Goal: Use online tool/utility: Utilize a website feature to perform a specific function

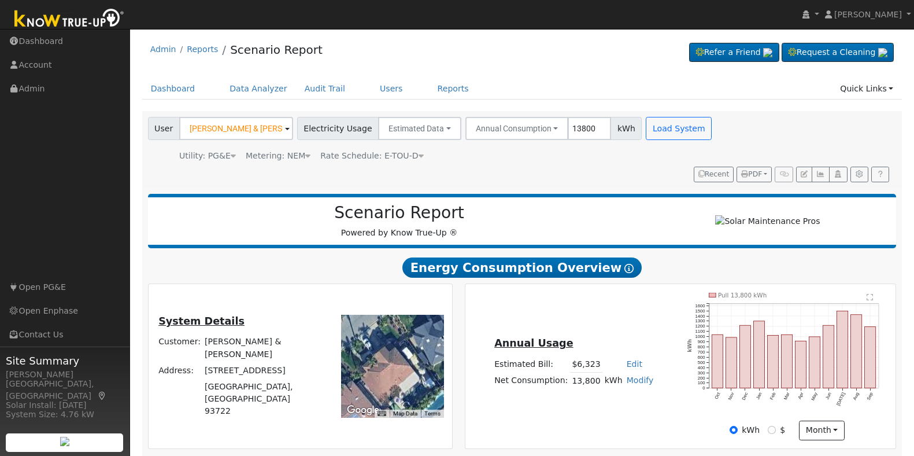
scroll to position [139, 0]
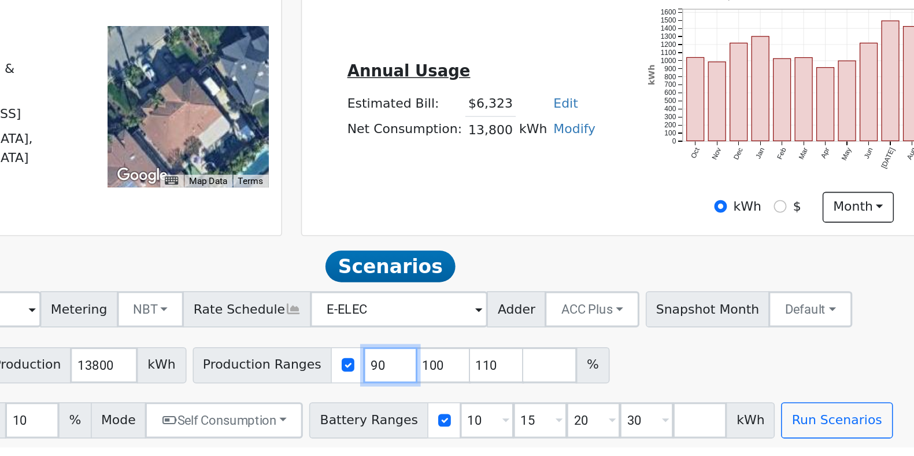
click at [505, 397] on input "90" at bounding box center [522, 397] width 35 height 23
type input "100"
type input "110"
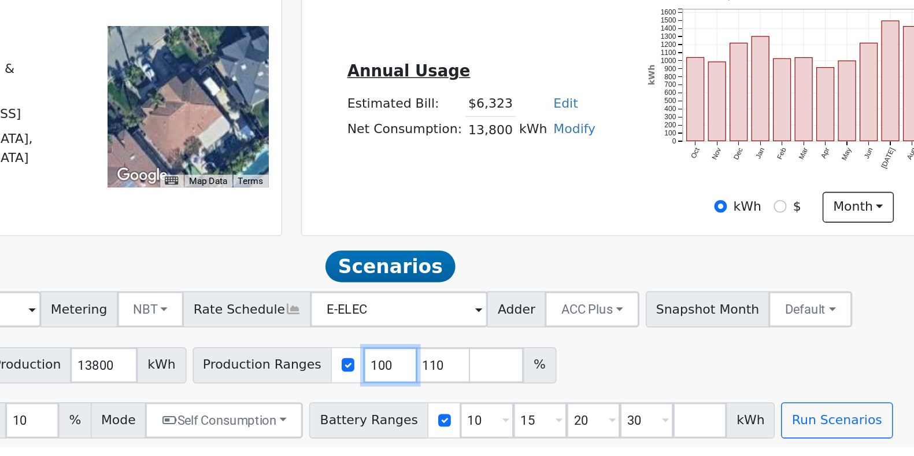
type input "110"
click at [505, 397] on input "110" at bounding box center [522, 397] width 35 height 23
click at [505, 397] on input "number" at bounding box center [522, 397] width 35 height 23
type input "110"
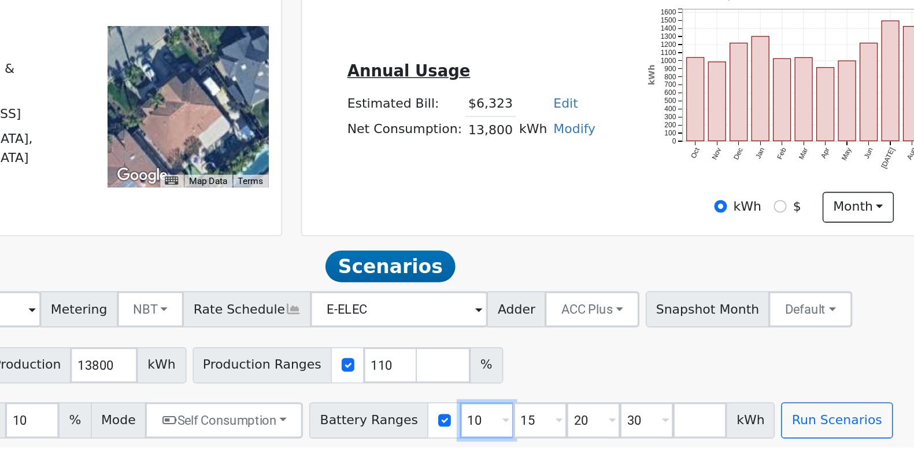
click at [567, 431] on input "10" at bounding box center [584, 432] width 35 height 23
click at [567, 435] on input "10" at bounding box center [584, 432] width 35 height 23
type input "15"
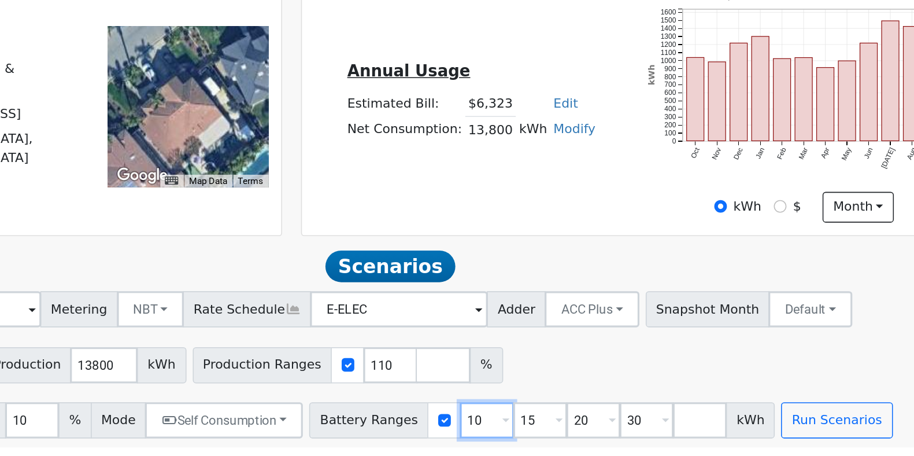
type input "20"
type input "30"
click at [567, 435] on input "15" at bounding box center [584, 432] width 35 height 23
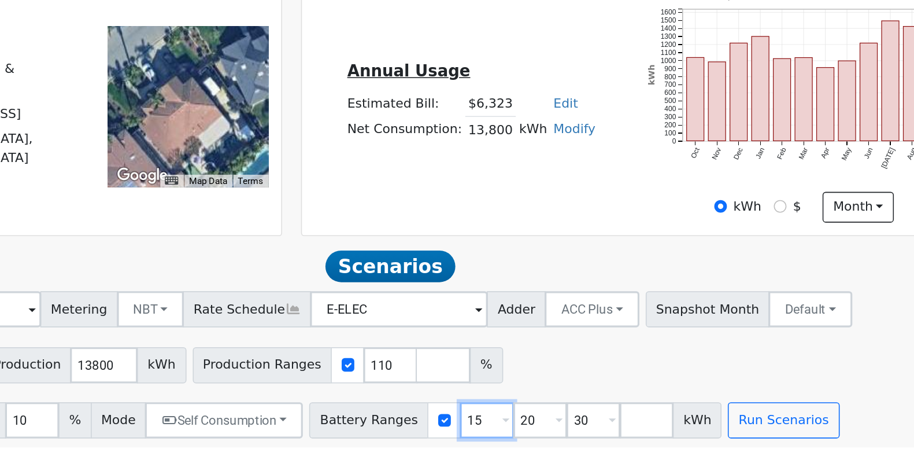
type input "20"
type input "30"
click at [567, 435] on input "20" at bounding box center [584, 432] width 35 height 23
click at [567, 435] on input "2" at bounding box center [584, 432] width 35 height 23
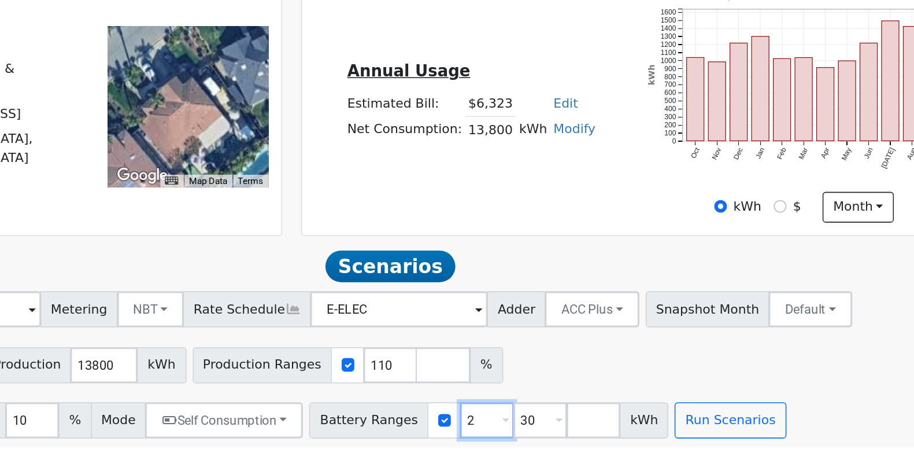
type input "30"
type input "3"
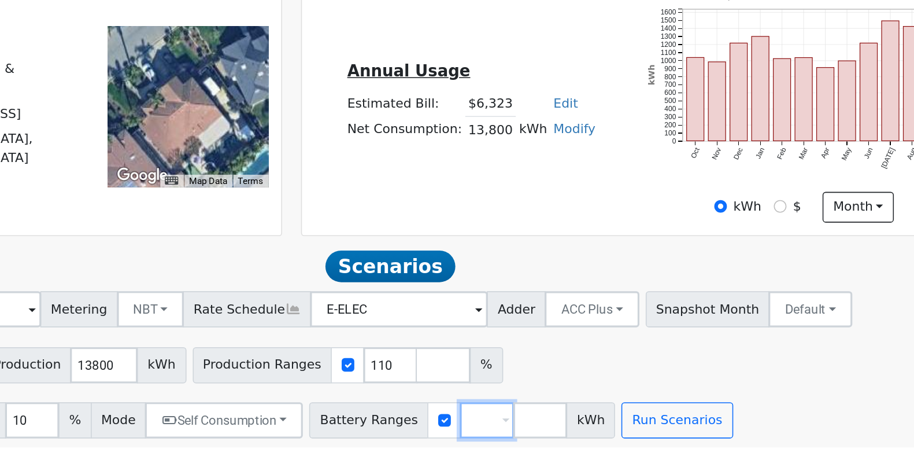
click at [567, 435] on input "number" at bounding box center [584, 432] width 35 height 23
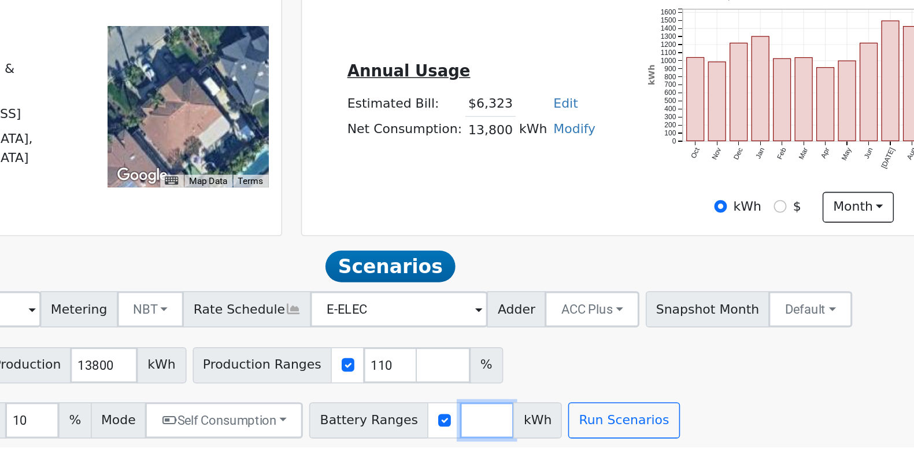
type input "0"
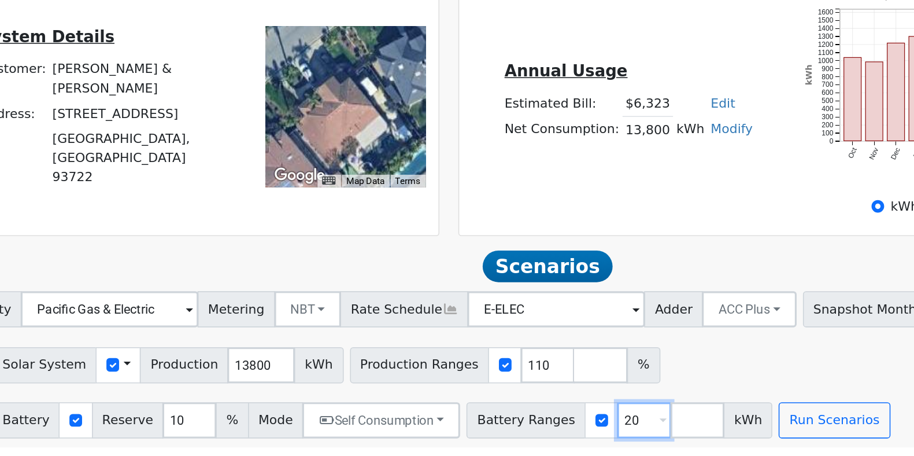
type input "20"
click at [275, 430] on input "10" at bounding box center [292, 432] width 35 height 23
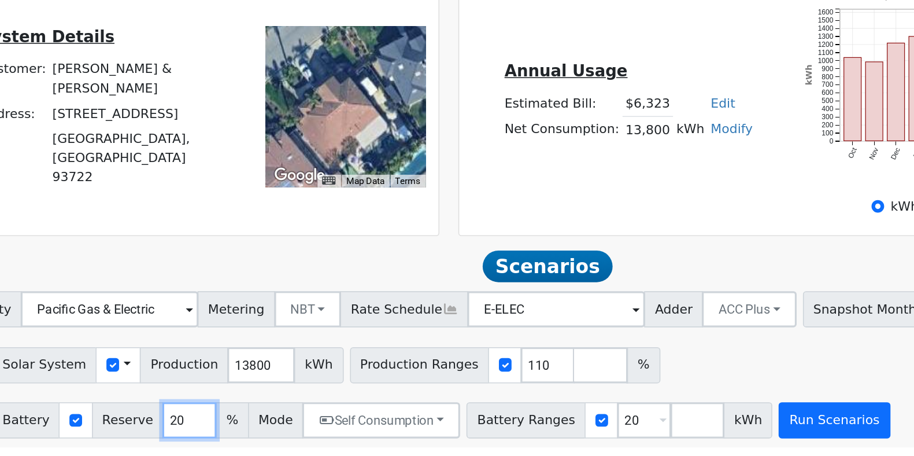
type input "20"
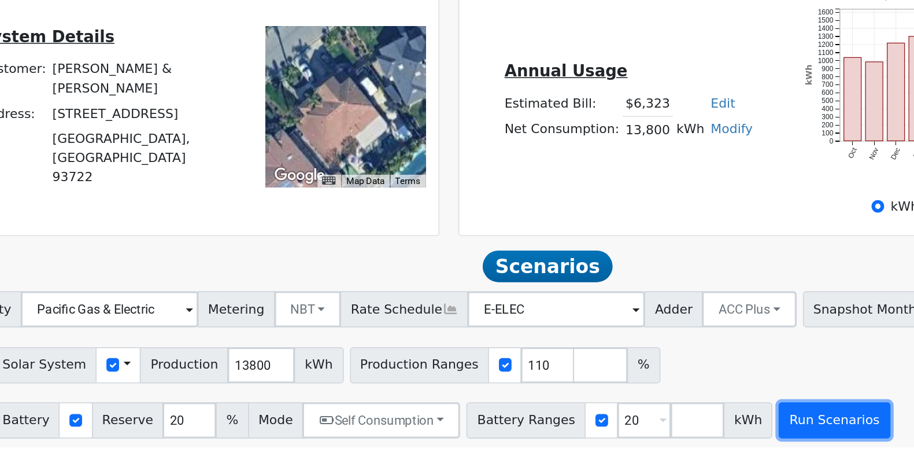
click at [670, 434] on button "Run Scenarios" at bounding box center [705, 432] width 71 height 23
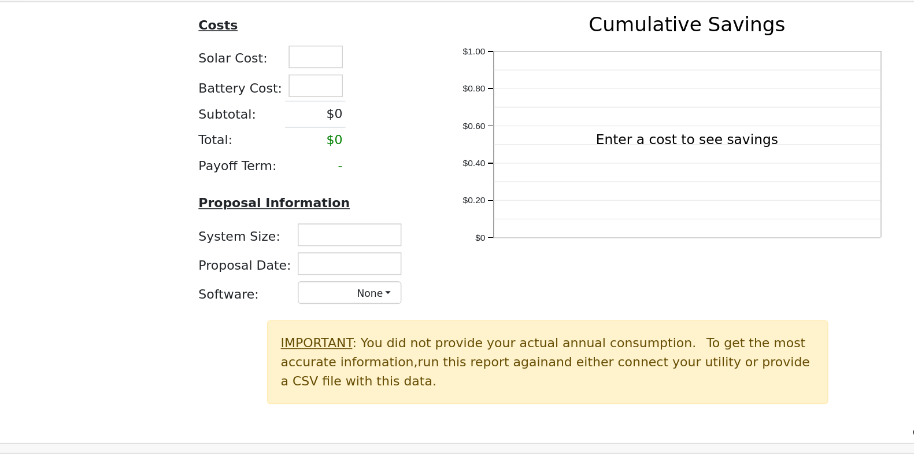
scroll to position [938, 0]
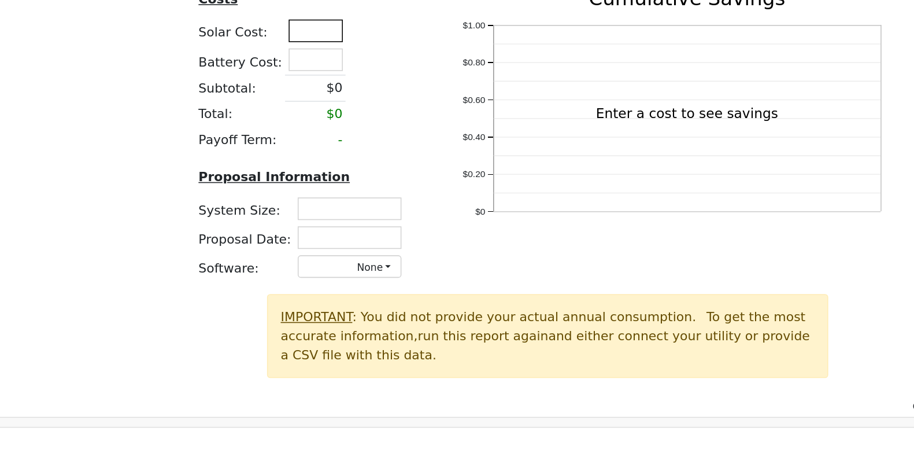
click at [362, 190] on input "text" at bounding box center [373, 183] width 35 height 14
click at [423, 246] on table "Costs Solar Cost: 57900 Battery Cost: Subtotal: $0 Total: $0 Payoff Term: -" at bounding box center [366, 208] width 138 height 105
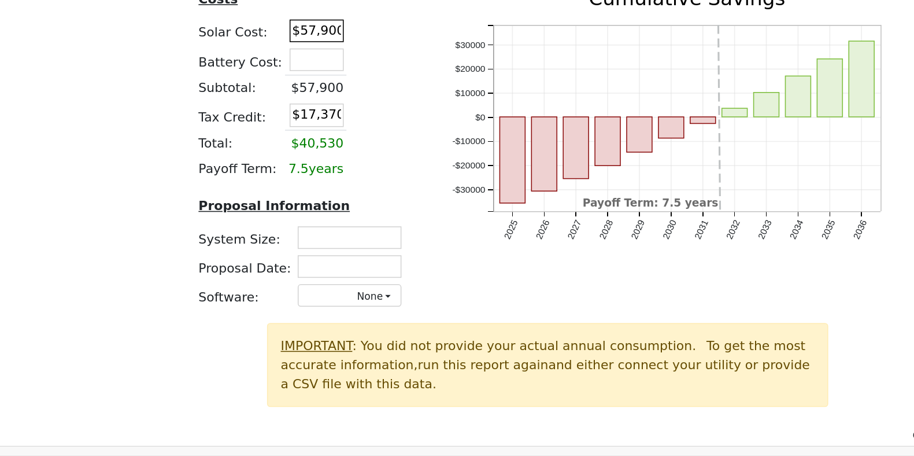
click at [379, 190] on input "$57,900" at bounding box center [374, 183] width 35 height 14
type input "$33,900"
type input "$10,170"
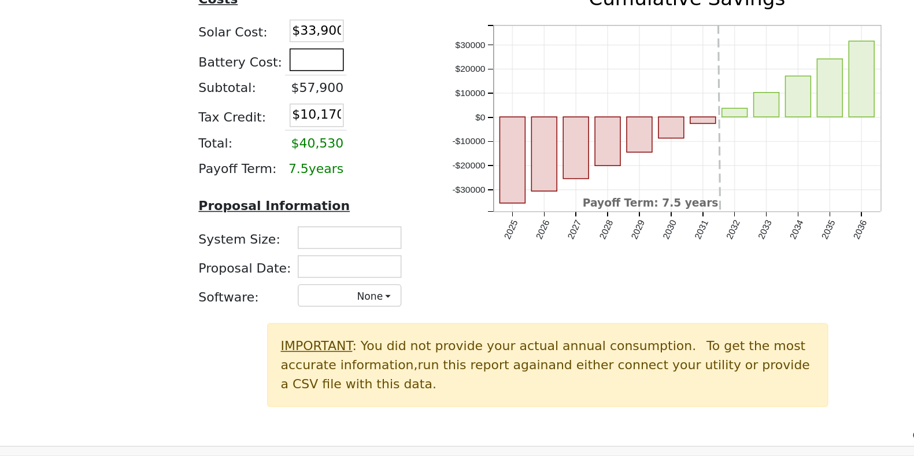
click at [373, 208] on input "text" at bounding box center [374, 201] width 35 height 14
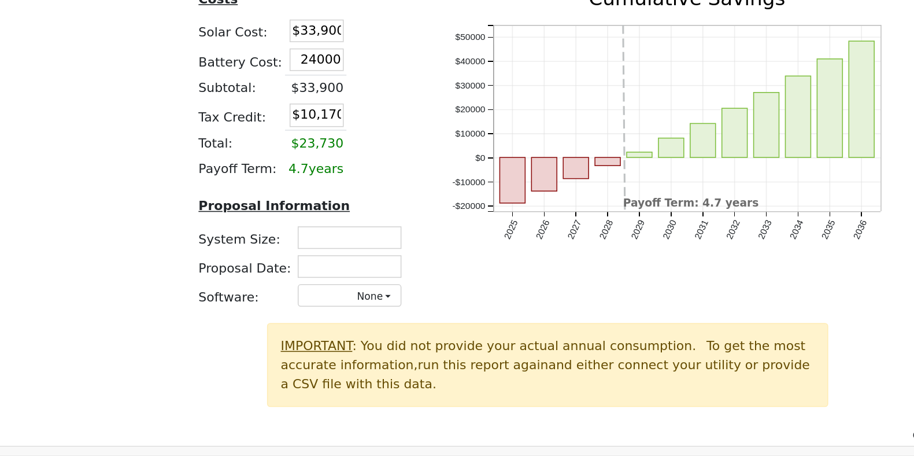
type input "$24,000"
type input "$17,370"
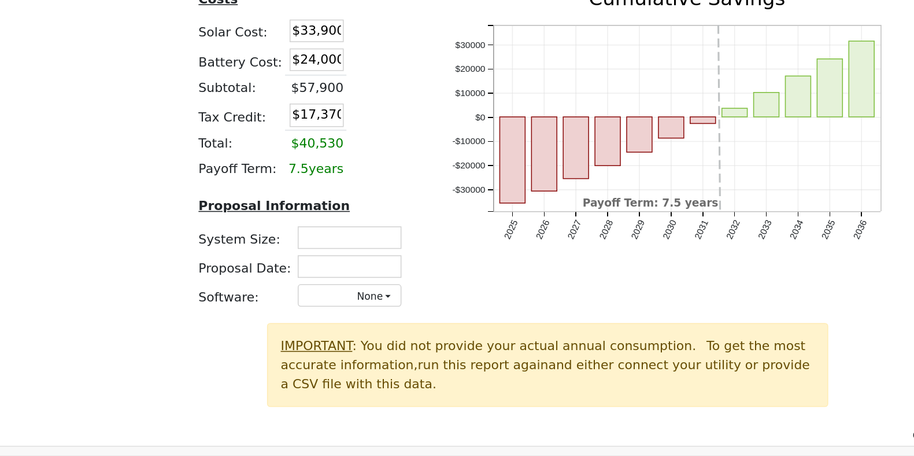
click at [265, 241] on div "Costs Solar Cost: $33,900 Battery Cost: $24,000 Subtotal: $57,900 Tax Credit: $…" at bounding box center [523, 263] width 756 height 214
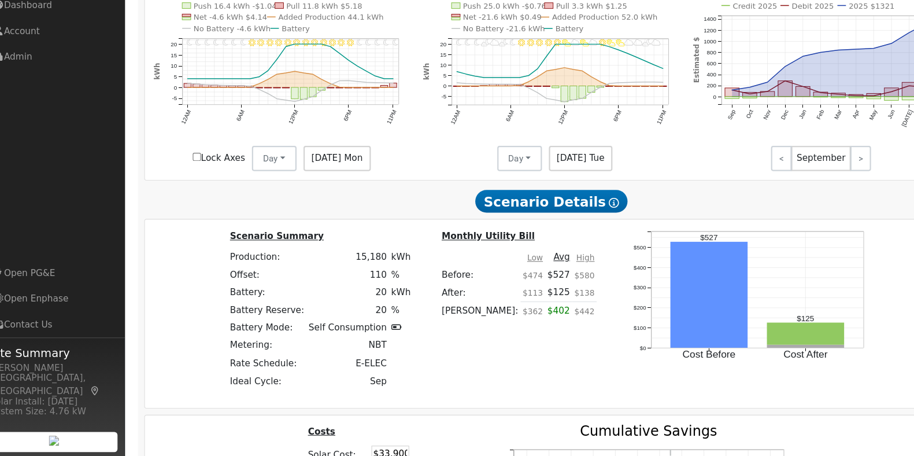
scroll to position [673, 0]
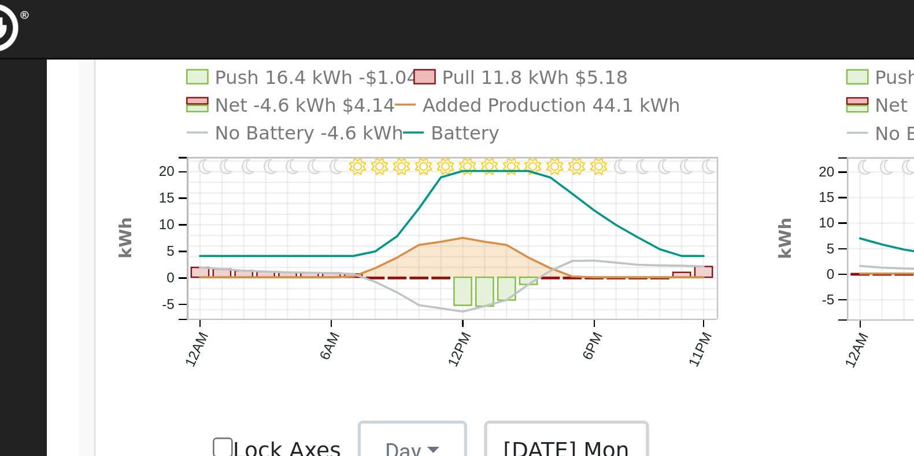
click at [202, 61] on text "No Battery -4.6 kWh" at bounding box center [228, 57] width 71 height 8
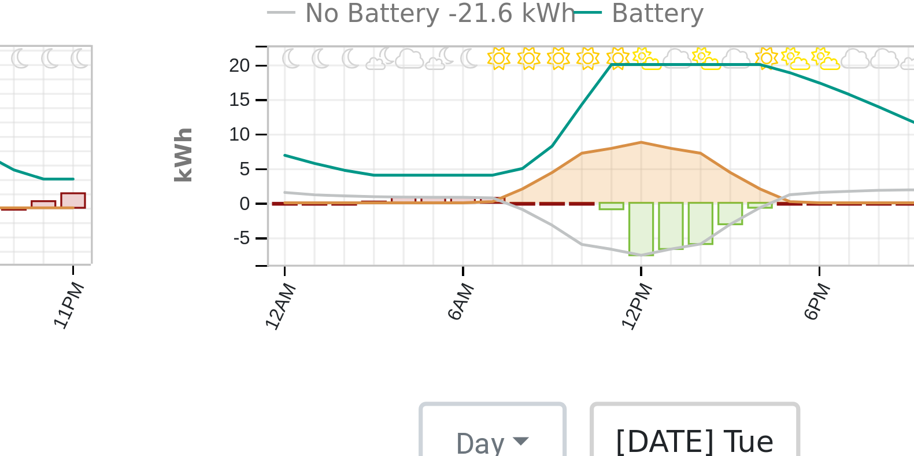
click at [472, 61] on text "No Battery -21.6 kWh" at bounding box center [478, 57] width 75 height 8
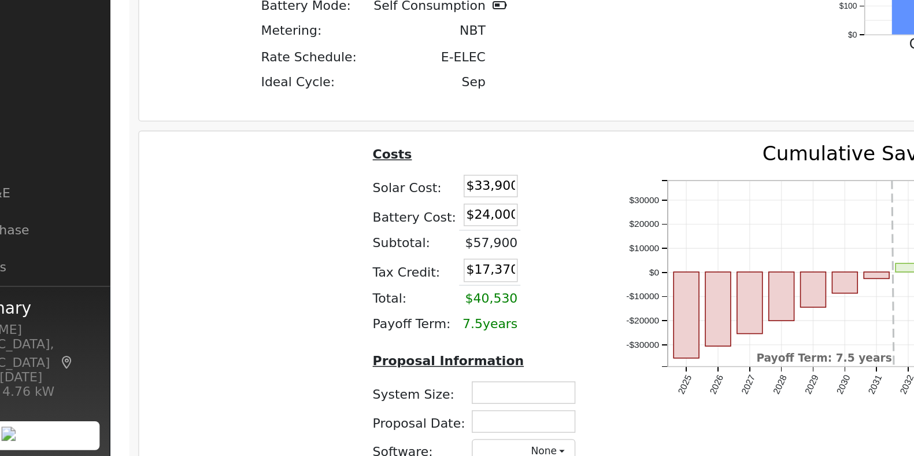
scroll to position [837, 0]
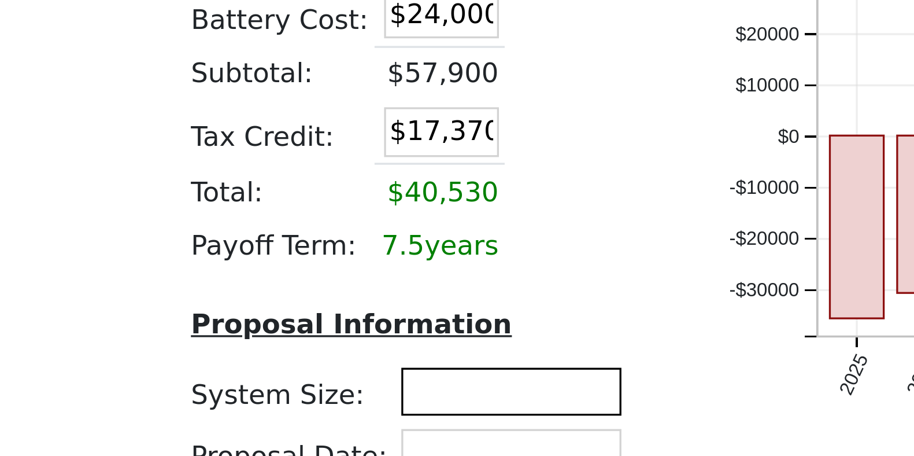
click at [412, 420] on input "text" at bounding box center [395, 416] width 66 height 14
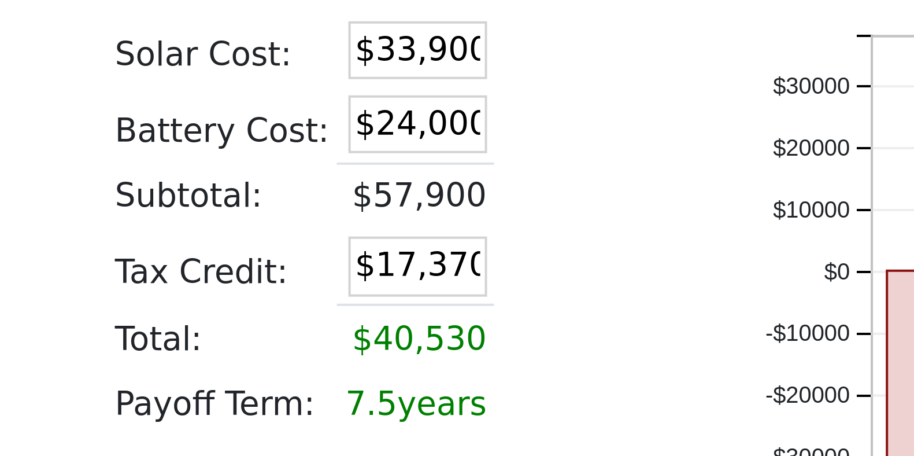
click at [397, 302] on td at bounding box center [403, 302] width 20 height 19
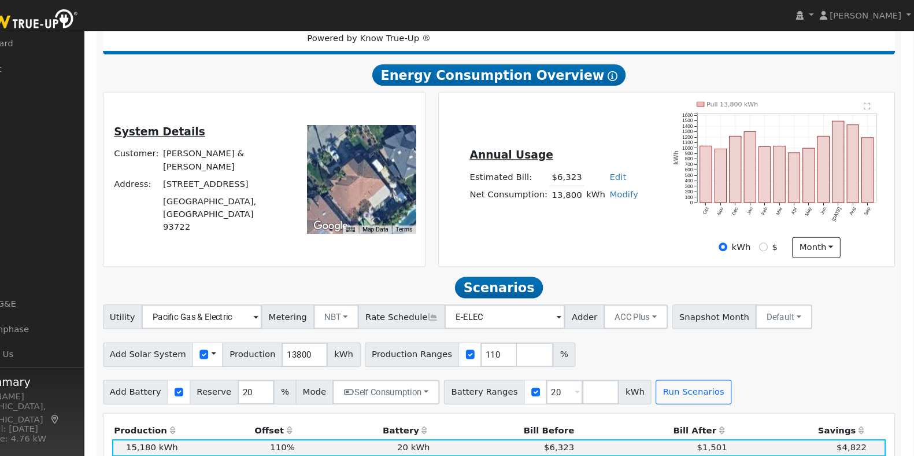
scroll to position [128, 0]
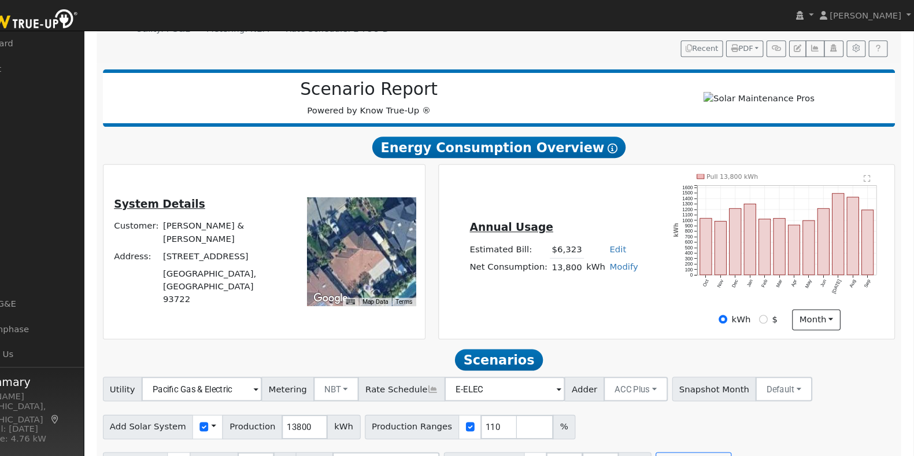
click at [631, 255] on link "Modify" at bounding box center [640, 251] width 27 height 9
click at [625, 205] on div "Annual Usage Estimated Bill: $6,323 Edit Estimated Bill $ Annual Net Consumptio…" at bounding box center [680, 237] width 427 height 147
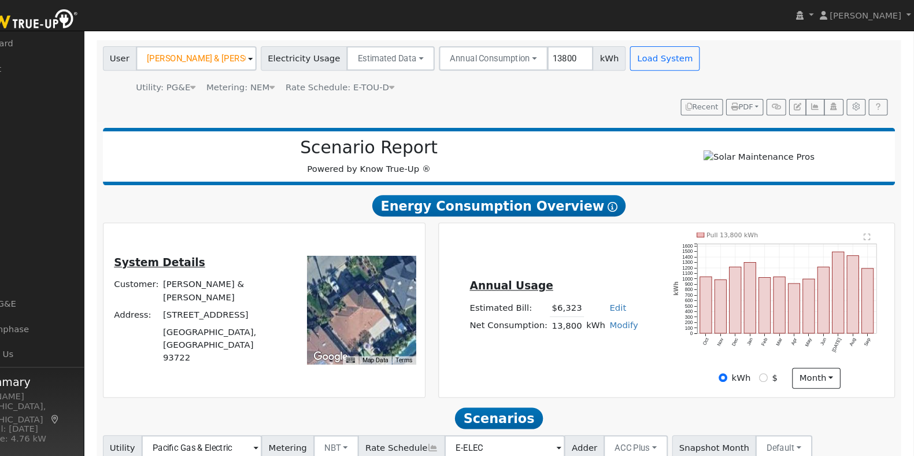
scroll to position [0, 0]
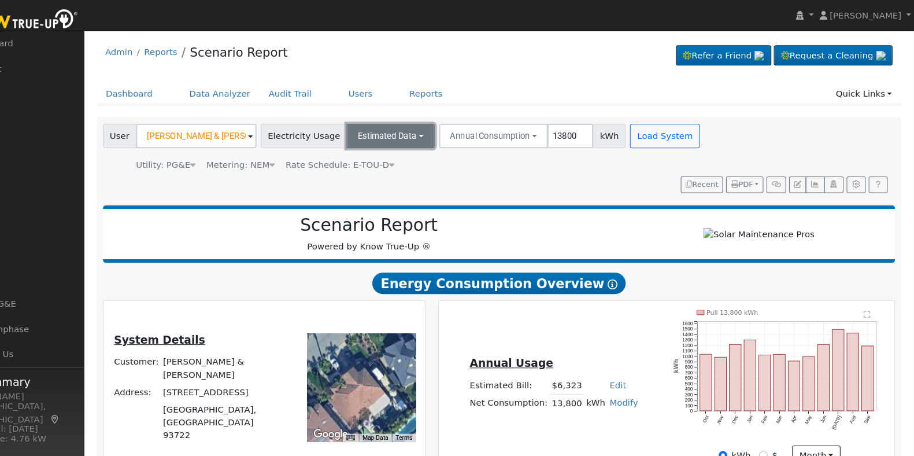
click at [414, 123] on button "Estimated Data" at bounding box center [419, 128] width 83 height 23
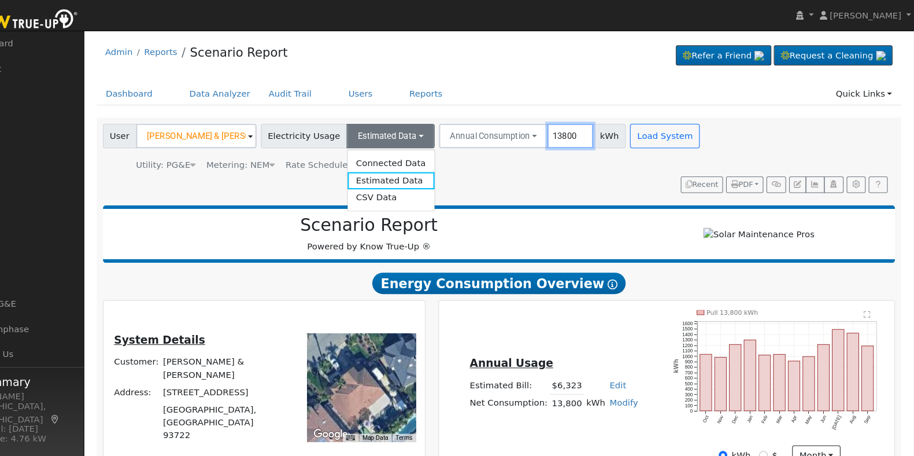
click at [578, 130] on input "13800" at bounding box center [589, 128] width 43 height 23
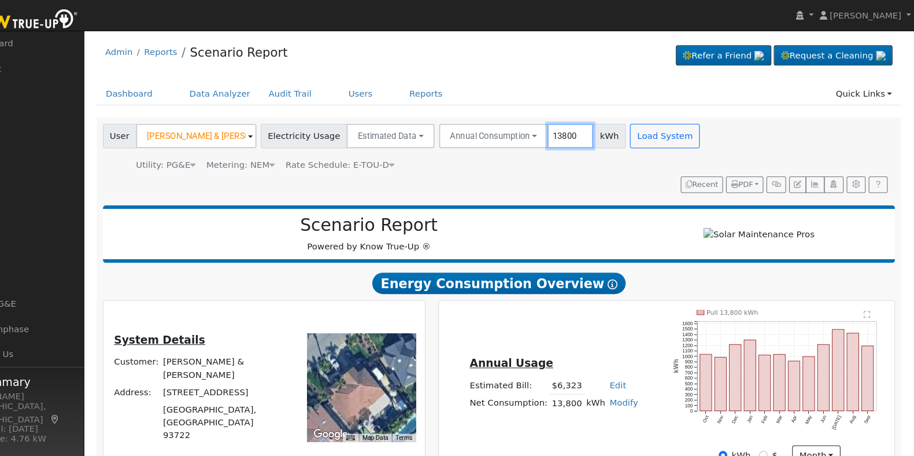
click at [578, 130] on input "13800" at bounding box center [589, 128] width 43 height 23
type input "10000"
click at [647, 126] on button "Load System" at bounding box center [679, 128] width 66 height 23
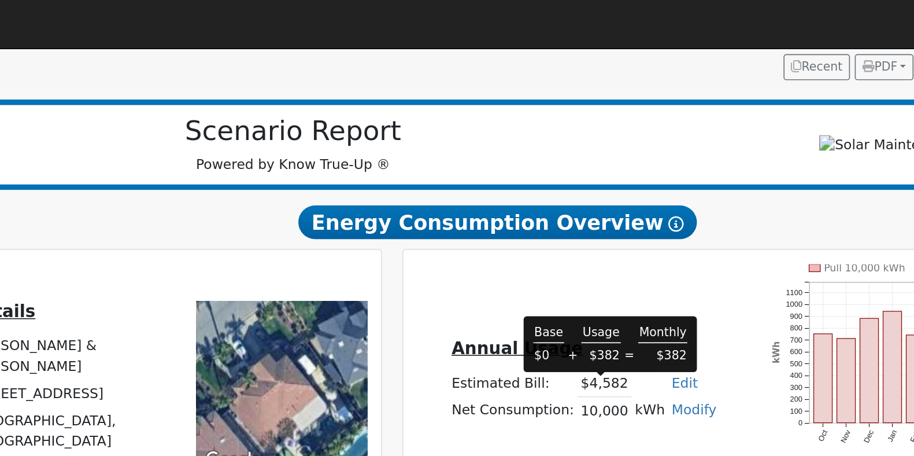
scroll to position [134, 0]
